Goal: Transaction & Acquisition: Purchase product/service

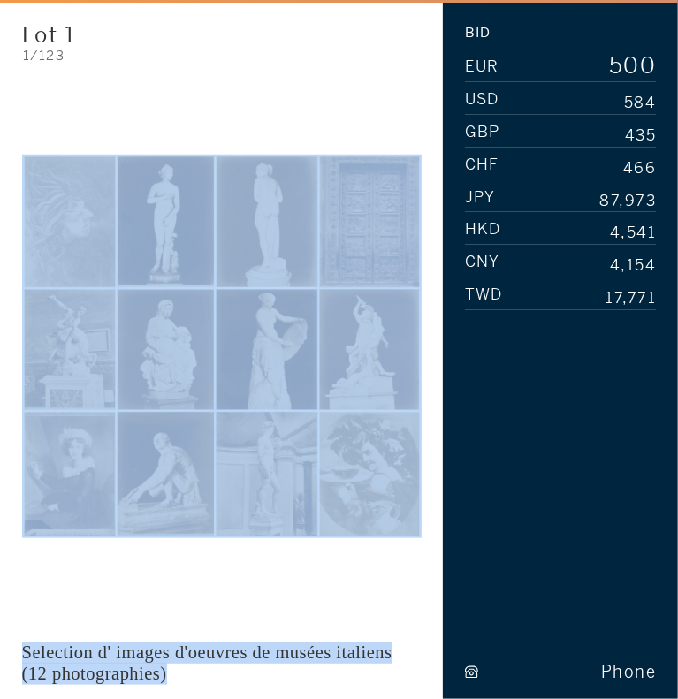
drag, startPoint x: 189, startPoint y: 667, endPoint x: 98, endPoint y: 491, distance: 197.9
click at [98, 491] on div "Lot 1 Fair Warning 1/123 Selection d' images d'oeuvres de musées italiens (12 p…" at bounding box center [221, 360] width 399 height 677
click at [98, 491] on img at bounding box center [221, 346] width 399 height 383
click at [140, 320] on img at bounding box center [221, 346] width 399 height 383
click at [111, 141] on div at bounding box center [221, 346] width 399 height 546
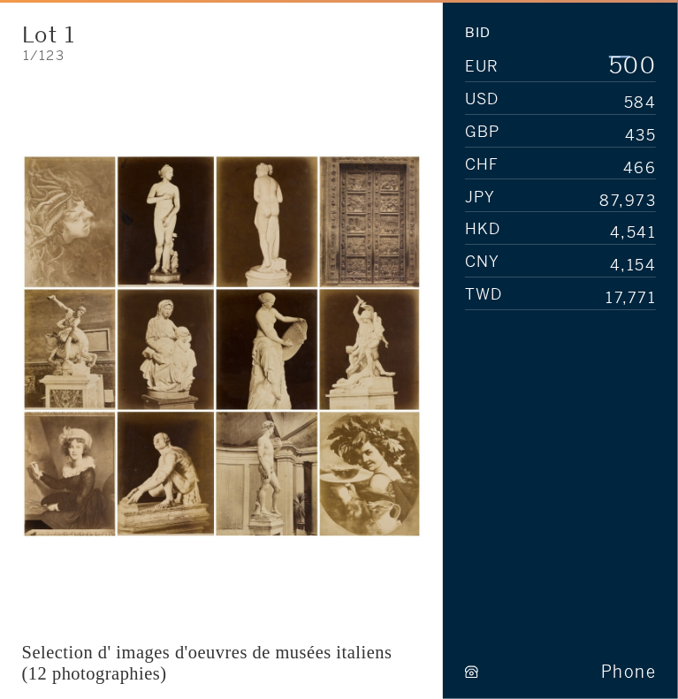
drag, startPoint x: 608, startPoint y: 63, endPoint x: 663, endPoint y: 61, distance: 55.7
click at [663, 61] on div "Bid EUR --- 0 1 2 3 4 5 6 7 8 9 0 1 2 3 4 5 6 7 8 9 0 1 2 3 4 5 6 7 8 9 USD ---…" at bounding box center [560, 349] width 235 height 699
drag, startPoint x: 655, startPoint y: 61, endPoint x: 608, endPoint y: 59, distance: 46.9
click at [608, 59] on div "0 1 2 3 4 5 6 7 8 9 0 1 2 3 4 5 6 7 8 9 0 1 2 3 4 5 6 7 8 9" at bounding box center [631, 67] width 49 height 23
click at [483, 59] on span "EUR" at bounding box center [482, 66] width 35 height 15
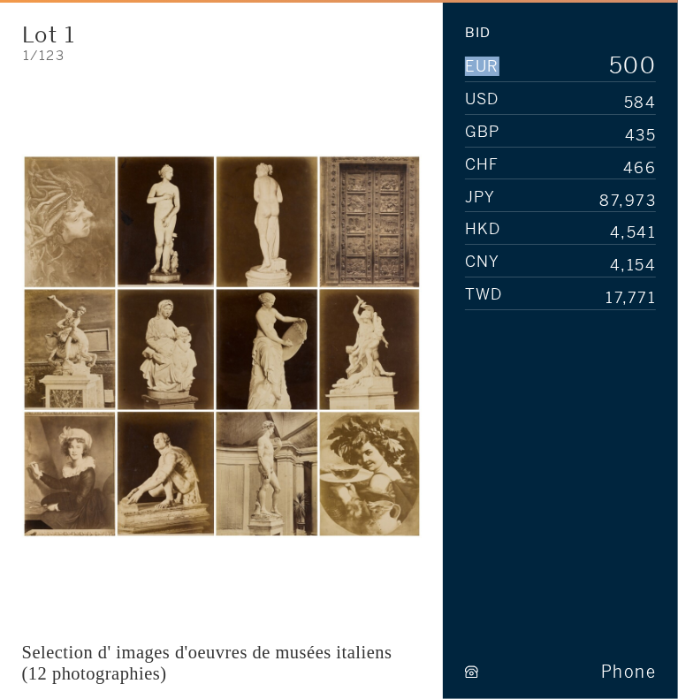
click at [483, 59] on span "EUR" at bounding box center [482, 66] width 35 height 15
drag, startPoint x: 648, startPoint y: 66, endPoint x: 459, endPoint y: 58, distance: 189.2
click at [459, 58] on div "Bid EUR --- 0 1 2 3 4 5 6 7 8 9 0 1 2 3 4 5 6 7 8 9 0 1 2 3 4 5 6 7 8 9 USD ---…" at bounding box center [560, 349] width 235 height 699
click at [562, 280] on div "Bid EUR --- 0 1 2 3 4 5 6 7 8 9 0 1 2 3 4 5 6 7 8 9 0 1 2 3 4 5 6 7 8 9 USD ---…" at bounding box center [561, 362] width 192 height 673
click at [178, 91] on div at bounding box center [221, 346] width 399 height 546
